Goal: Task Accomplishment & Management: Use online tool/utility

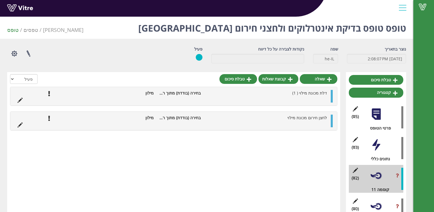
scroll to position [47, 0]
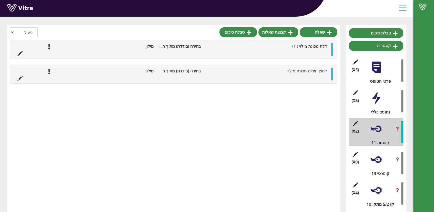
click at [377, 156] on div at bounding box center [375, 159] width 13 height 13
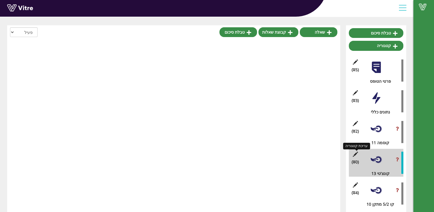
click at [355, 154] on icon at bounding box center [354, 153] width 7 height 5
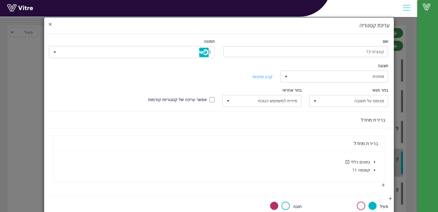
click at [52, 24] on span "×" at bounding box center [49, 24] width 3 height 8
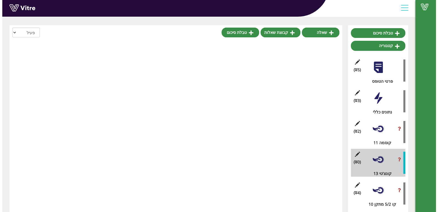
scroll to position [47, 0]
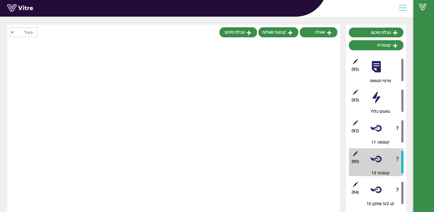
click at [380, 193] on div at bounding box center [375, 189] width 13 height 13
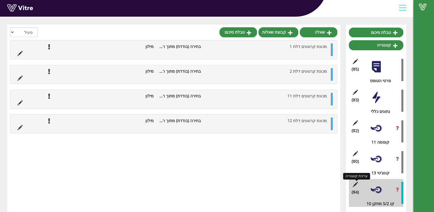
click at [355, 183] on icon at bounding box center [354, 183] width 7 height 5
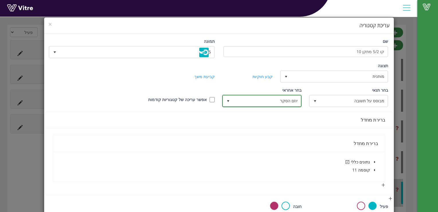
click at [230, 100] on span "select" at bounding box center [228, 101] width 5 height 5
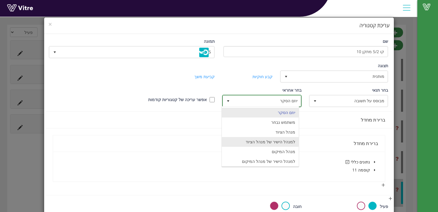
scroll to position [39, 0]
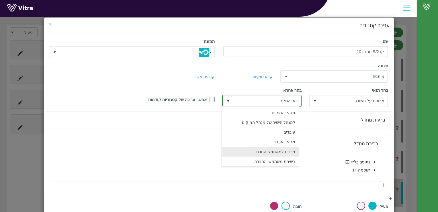
click at [271, 149] on li "מיידית למשתמש הנוכחי" at bounding box center [260, 151] width 77 height 10
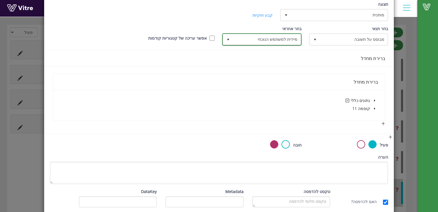
scroll to position [86, 0]
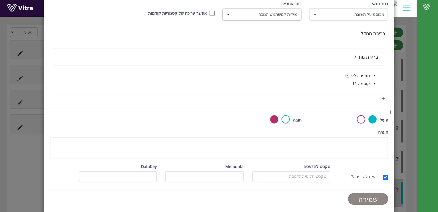
click at [373, 197] on input "שמירה" at bounding box center [368, 199] width 40 height 12
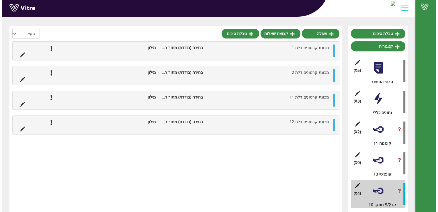
scroll to position [47, 0]
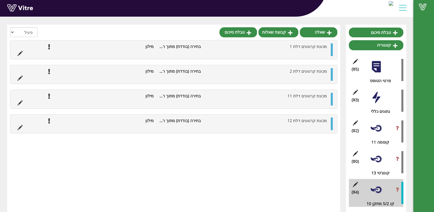
click at [383, 160] on div "(0 ) קונצ'טי 13" at bounding box center [375, 162] width 54 height 28
click at [378, 128] on div at bounding box center [375, 128] width 13 height 13
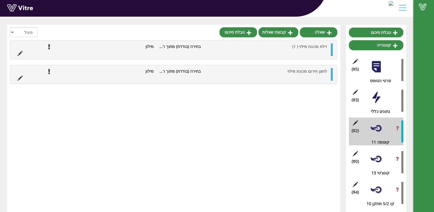
click at [369, 156] on div at bounding box center [375, 158] width 13 height 13
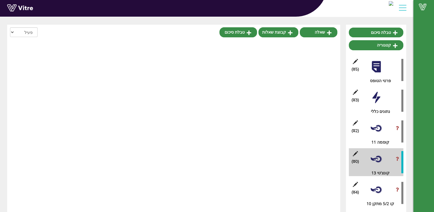
click at [377, 132] on div at bounding box center [375, 128] width 13 height 13
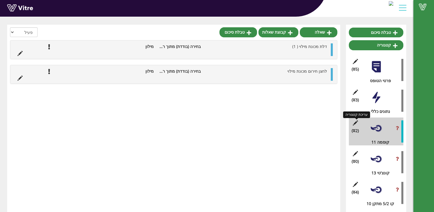
click at [354, 123] on icon at bounding box center [354, 122] width 7 height 5
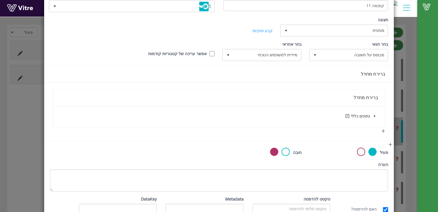
scroll to position [0, 0]
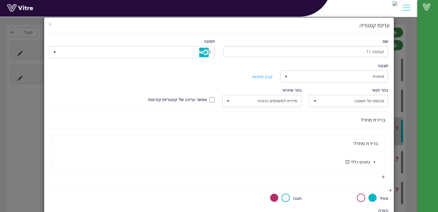
click at [375, 160] on icon "caret-down" at bounding box center [374, 161] width 3 height 3
click at [368, 176] on icon "caret-down" at bounding box center [367, 177] width 3 height 3
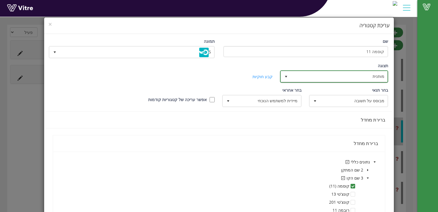
click at [291, 77] on span "select" at bounding box center [286, 76] width 10 height 10
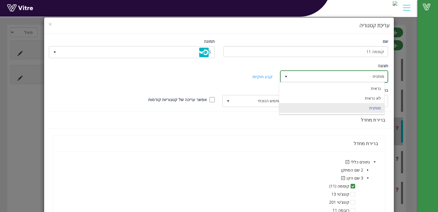
click at [291, 77] on span "select" at bounding box center [286, 76] width 10 height 11
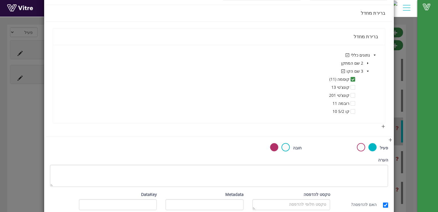
scroll to position [134, 0]
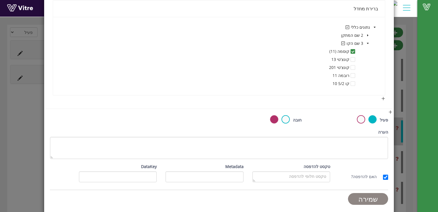
click at [362, 198] on input "שמירה" at bounding box center [368, 199] width 40 height 12
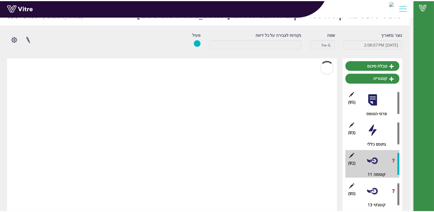
scroll to position [47, 0]
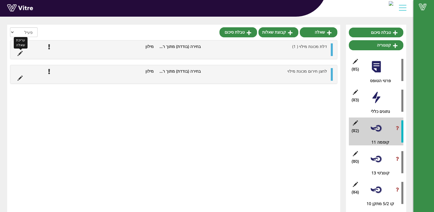
click at [21, 52] on icon at bounding box center [19, 53] width 5 height 5
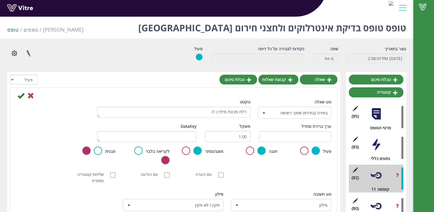
scroll to position [0, 0]
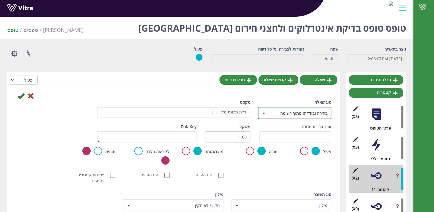
click at [273, 113] on span "בחירה (בודדת) מתוך רשימה" at bounding box center [300, 112] width 62 height 10
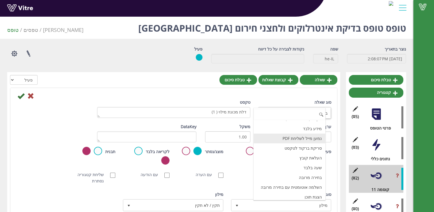
scroll to position [143, 0]
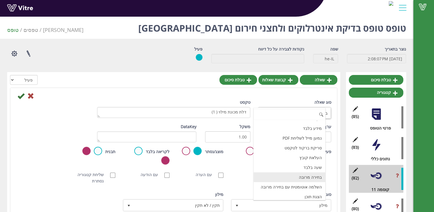
click at [298, 173] on li "בחירה מרובה" at bounding box center [289, 177] width 72 height 10
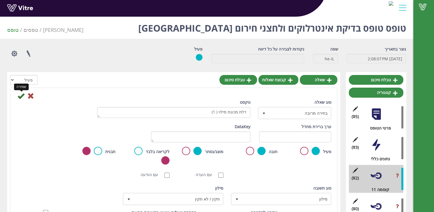
click at [20, 97] on icon at bounding box center [20, 95] width 7 height 7
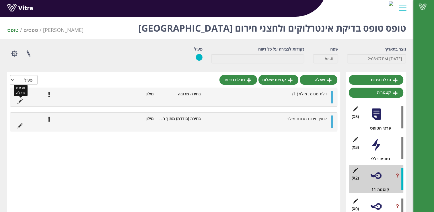
click at [21, 98] on icon at bounding box center [19, 100] width 5 height 5
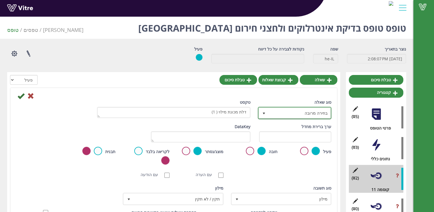
click at [262, 111] on span "select" at bounding box center [263, 113] width 5 height 5
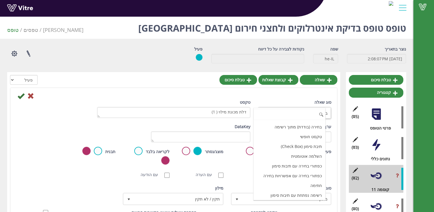
scroll to position [0, 0]
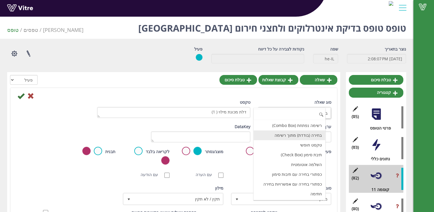
click at [295, 134] on li "בחירה (בודדת) מתוך רשימה" at bounding box center [289, 135] width 72 height 10
type input "1"
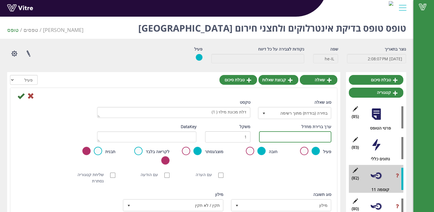
click at [293, 134] on input "text" at bounding box center [295, 136] width 72 height 11
click at [302, 141] on input "text" at bounding box center [295, 136] width 72 height 11
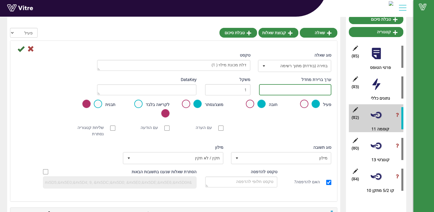
scroll to position [61, 0]
click at [313, 90] on input "text" at bounding box center [295, 89] width 72 height 11
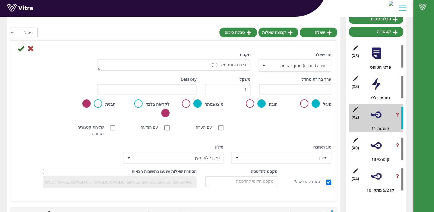
click at [312, 121] on div "[PERSON_NAME] NFC סריקת חובה עם הערה עם הודעה שליחת קטגוריה נסתרת ללא תמונה תמו…" at bounding box center [174, 130] width 324 height 18
click at [263, 64] on span "select" at bounding box center [263, 65] width 5 height 5
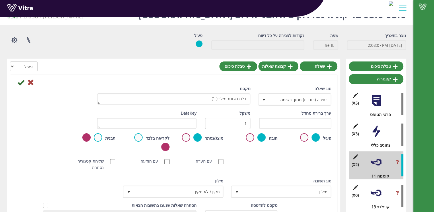
scroll to position [0, 0]
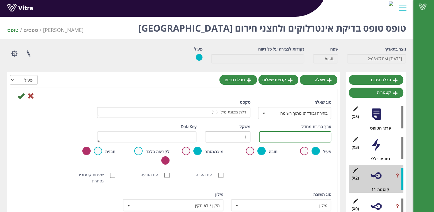
click at [265, 136] on input "text" at bounding box center [295, 136] width 72 height 11
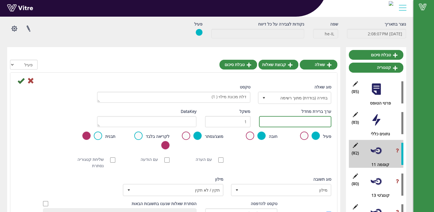
scroll to position [57, 0]
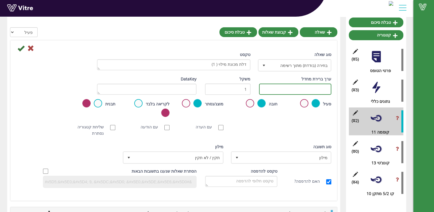
type input "מ"
click at [29, 49] on icon at bounding box center [30, 48] width 7 height 7
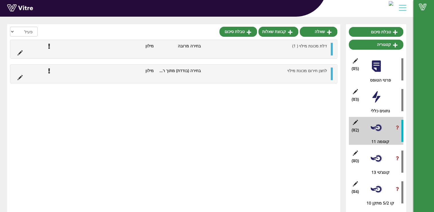
scroll to position [47, 0]
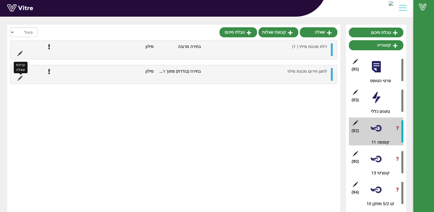
click at [20, 75] on icon at bounding box center [19, 77] width 5 height 5
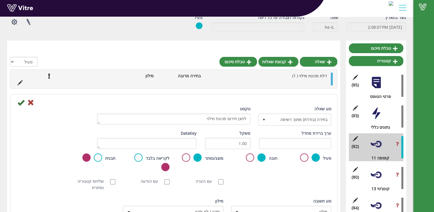
scroll to position [0, 0]
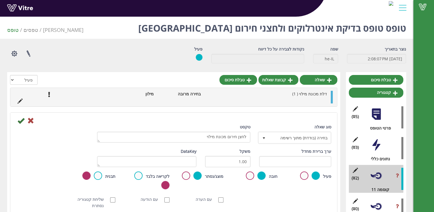
click at [30, 118] on icon at bounding box center [30, 120] width 7 height 7
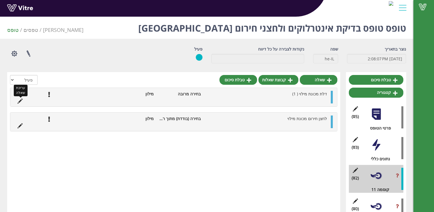
click at [18, 99] on icon at bounding box center [19, 100] width 5 height 5
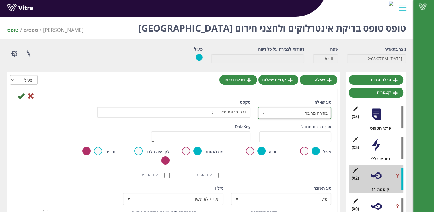
click at [279, 114] on span "בחירה מרובה" at bounding box center [300, 112] width 62 height 10
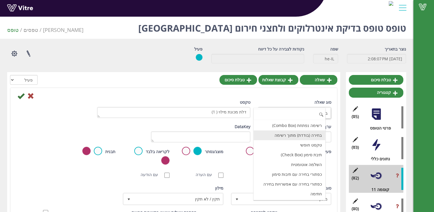
click at [304, 136] on li "בחירה (בודדת) מתוך רשימה" at bounding box center [289, 135] width 72 height 10
type input "1"
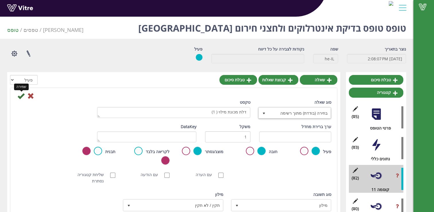
click at [20, 95] on icon at bounding box center [20, 95] width 7 height 7
